Goal: Transaction & Acquisition: Purchase product/service

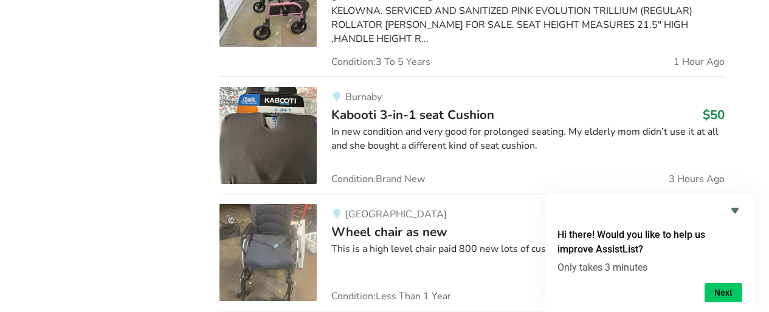
scroll to position [1136, 0]
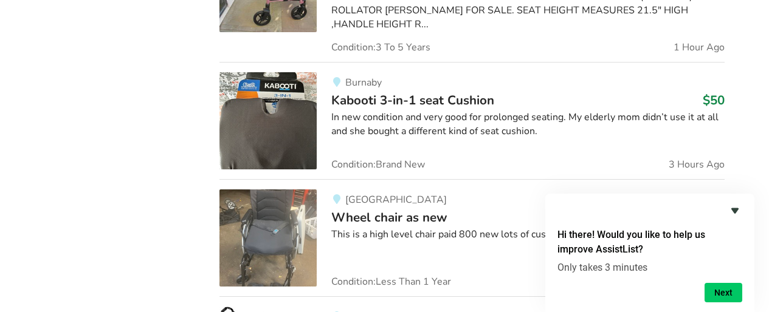
click at [735, 211] on icon "Hide survey" at bounding box center [734, 210] width 7 height 5
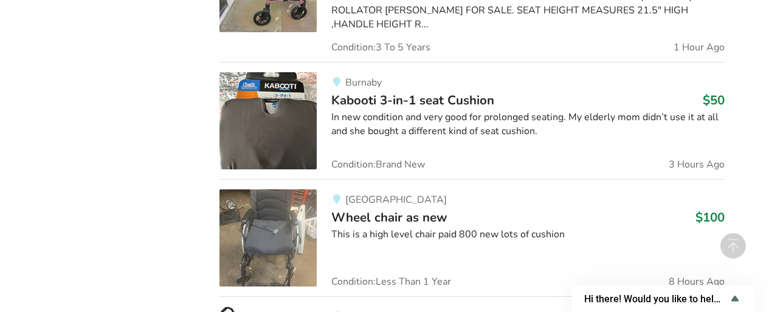
click at [273, 218] on img at bounding box center [267, 238] width 97 height 97
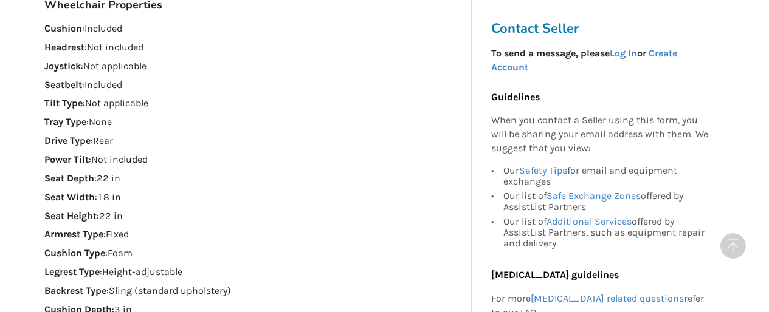
scroll to position [752, 0]
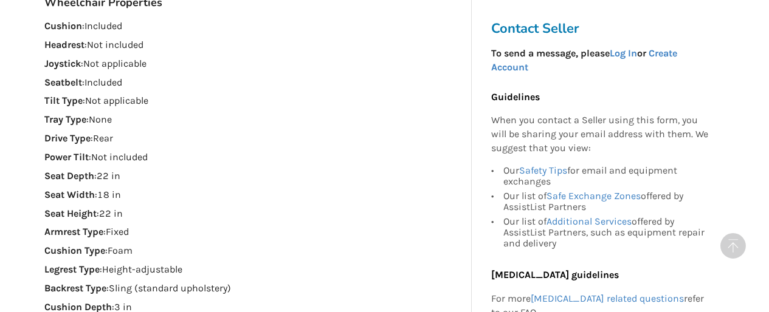
click at [277, 149] on div "Wheelchair Properties Cushion : Included Headrest : Not included Joystick : Not…" at bounding box center [253, 240] width 418 height 488
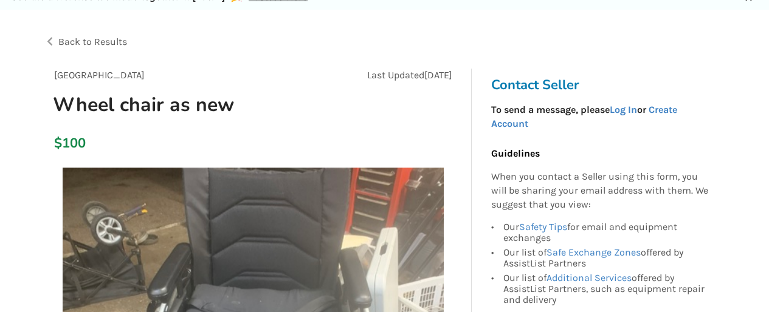
scroll to position [57, 0]
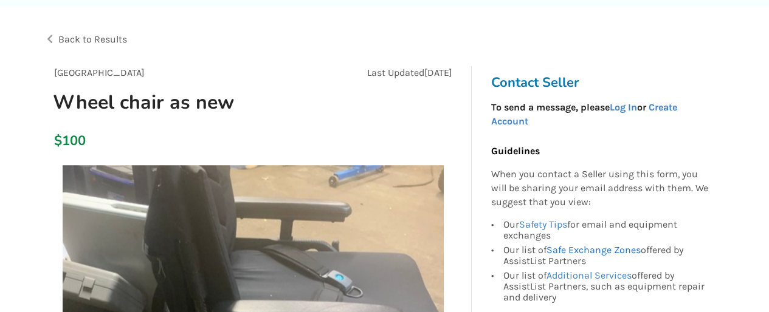
click at [568, 250] on link "Safe Exchange Zones" at bounding box center [593, 250] width 94 height 12
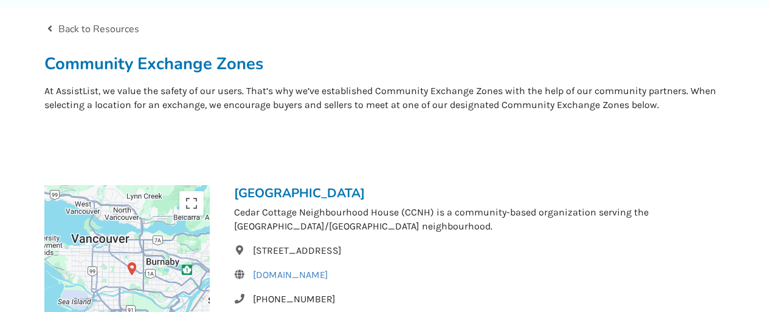
scroll to position [59, 0]
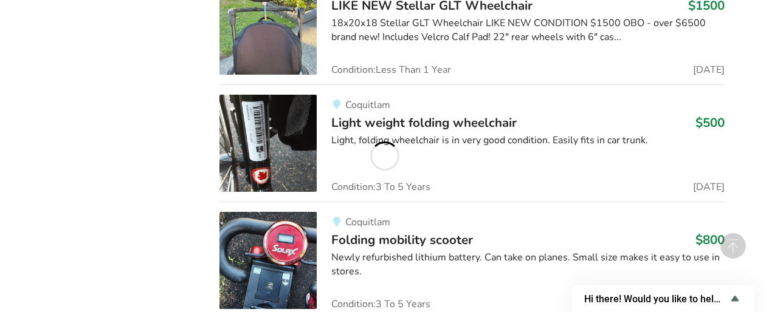
scroll to position [3863, 0]
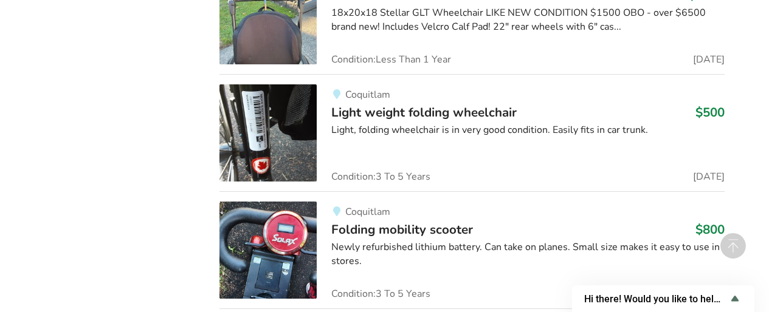
click at [380, 221] on span "Folding mobility scooter" at bounding box center [402, 229] width 142 height 17
